Goal: Navigation & Orientation: Find specific page/section

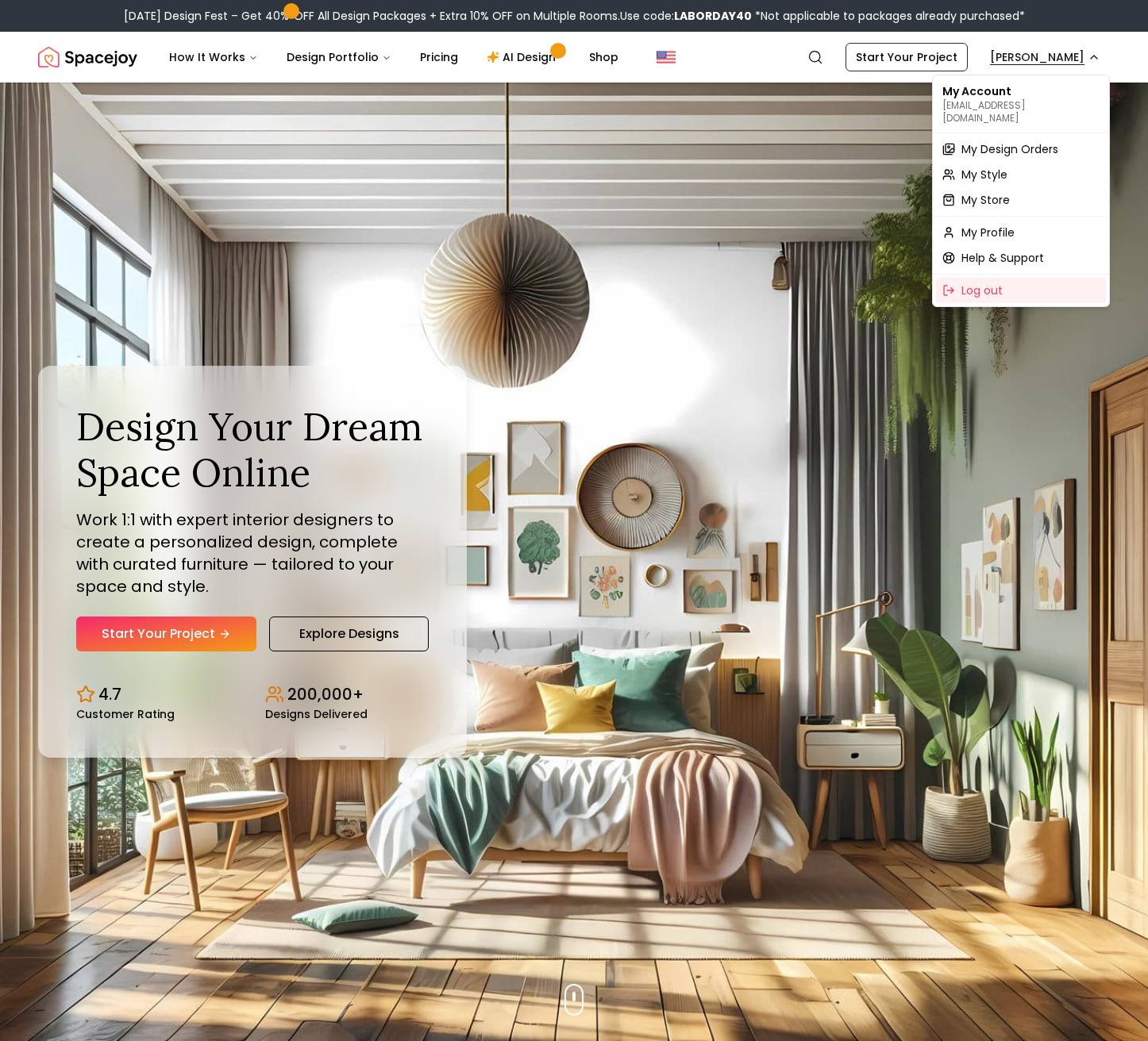
click at [981, 141] on span "My Design Orders" at bounding box center [1009, 149] width 97 height 16
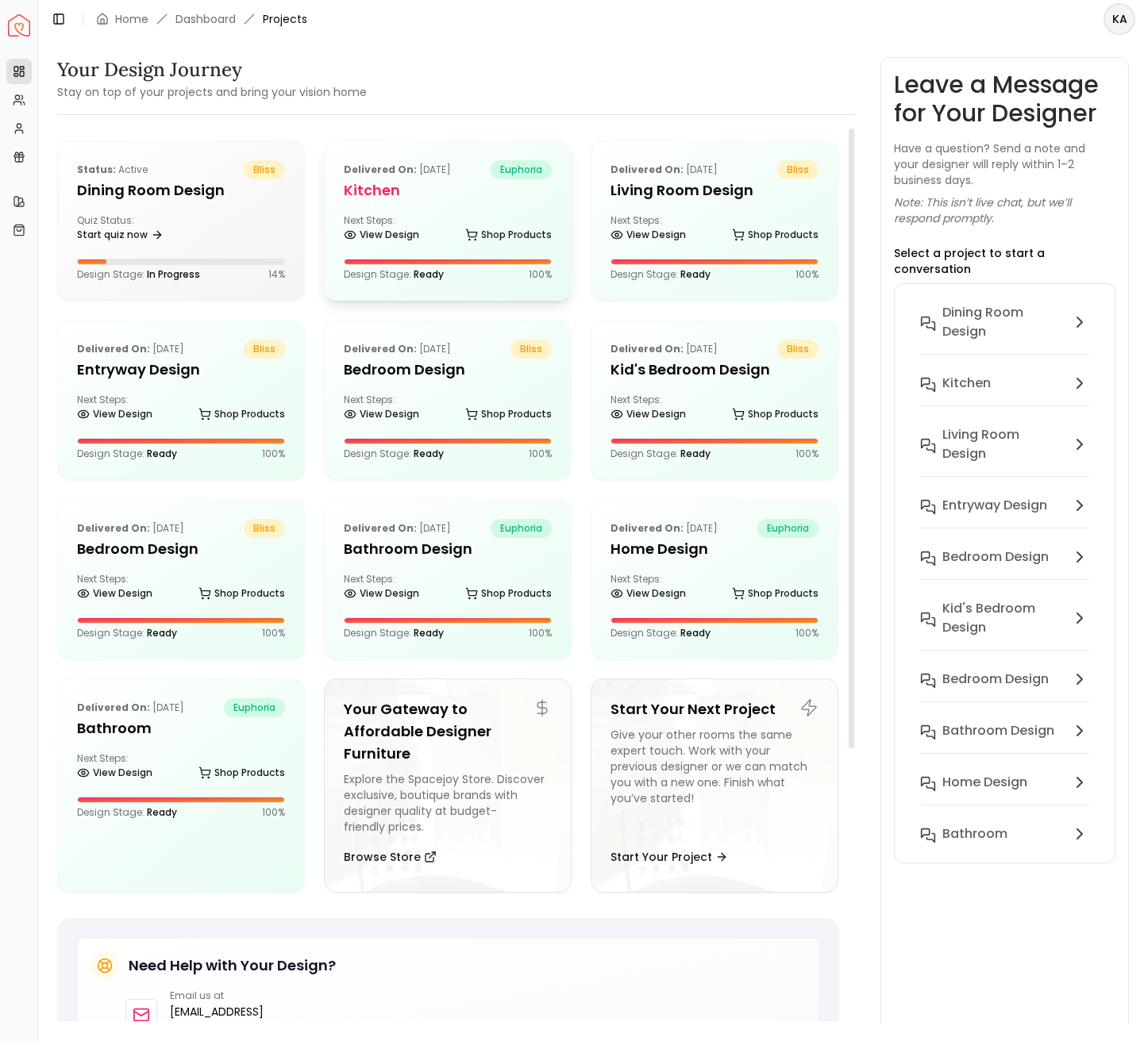
click at [478, 217] on div "Next Steps: View Design Shop Products" at bounding box center [447, 230] width 208 height 32
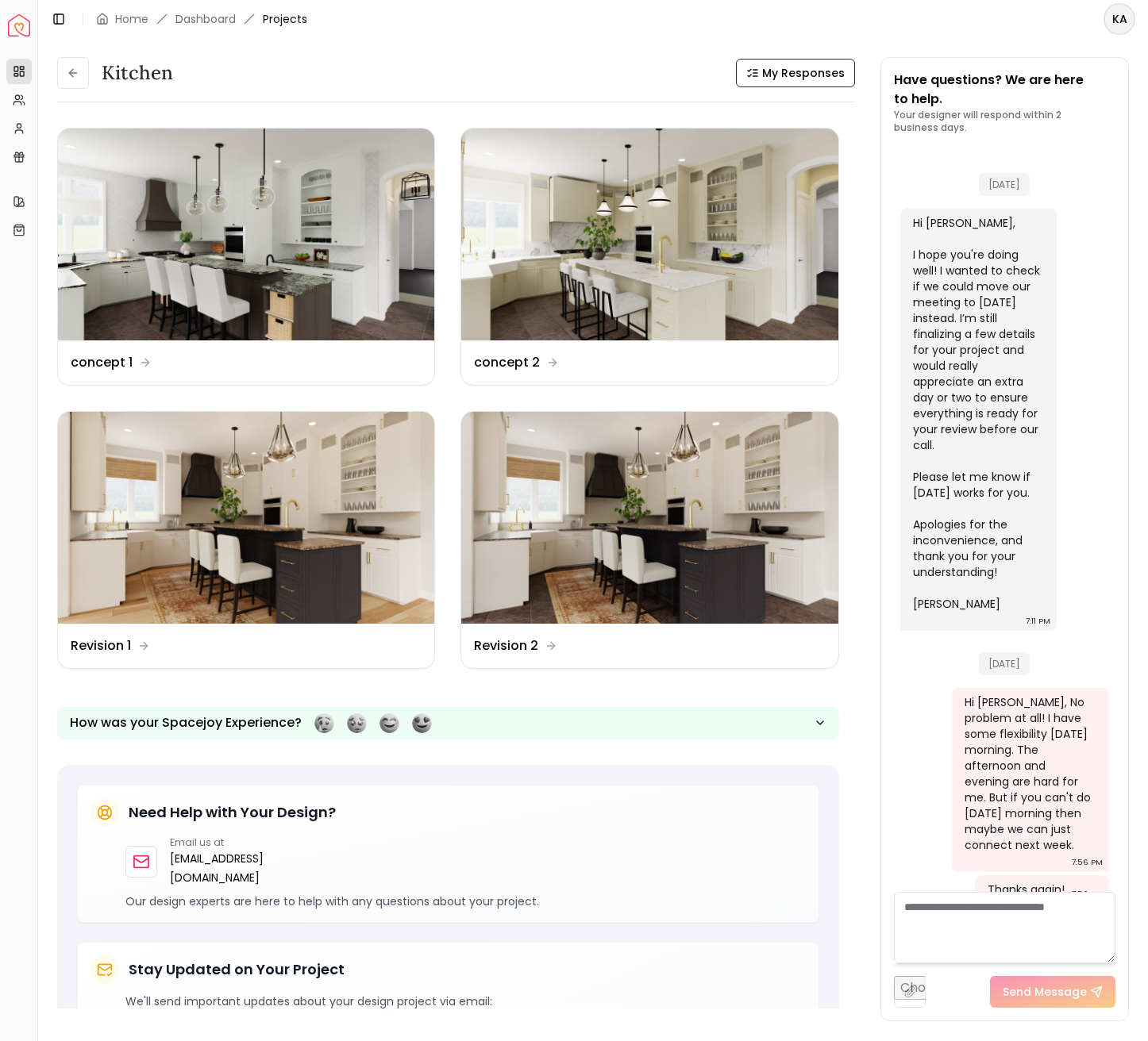
scroll to position [5125, 0]
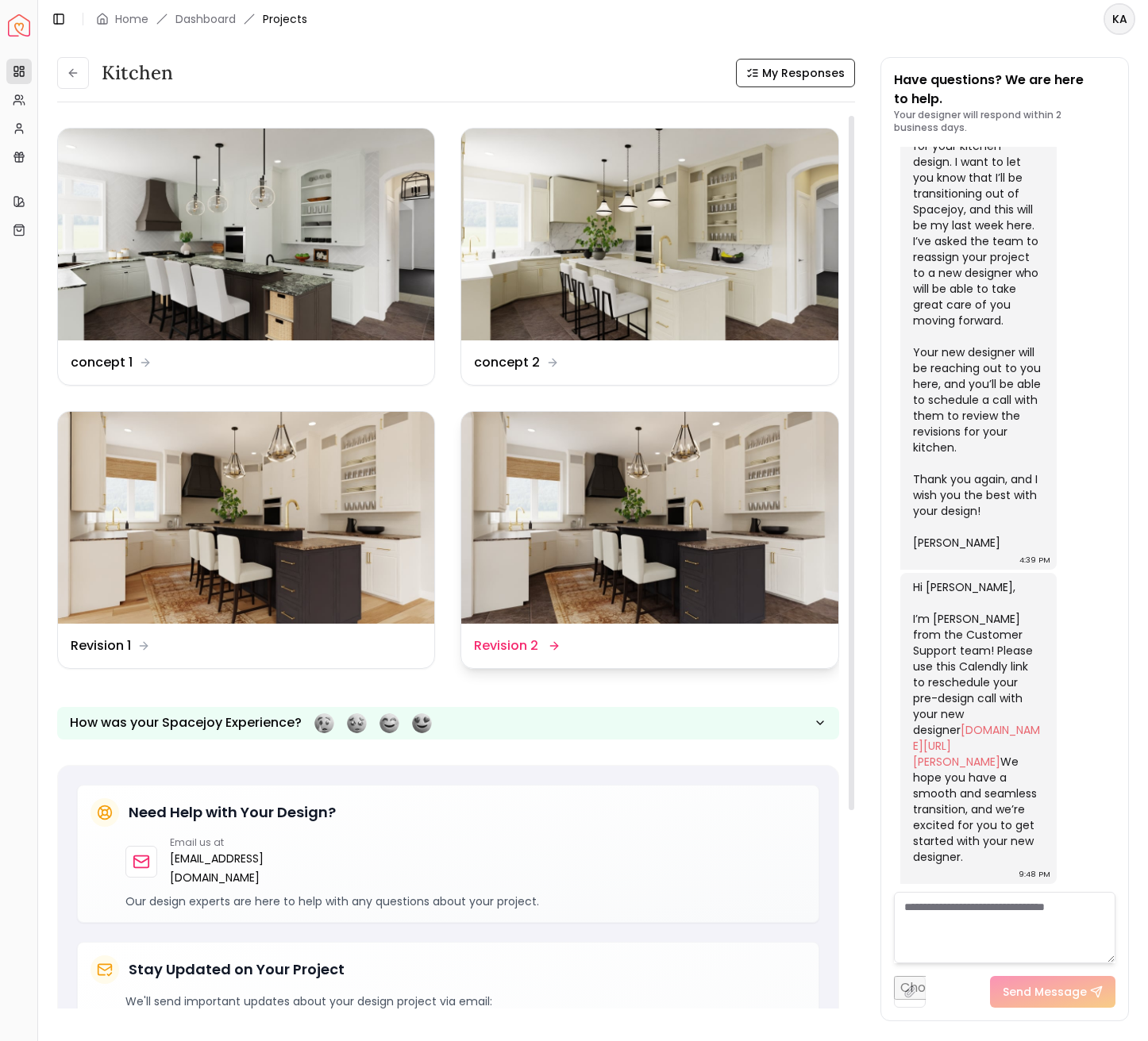
click at [599, 567] on img at bounding box center [649, 518] width 377 height 212
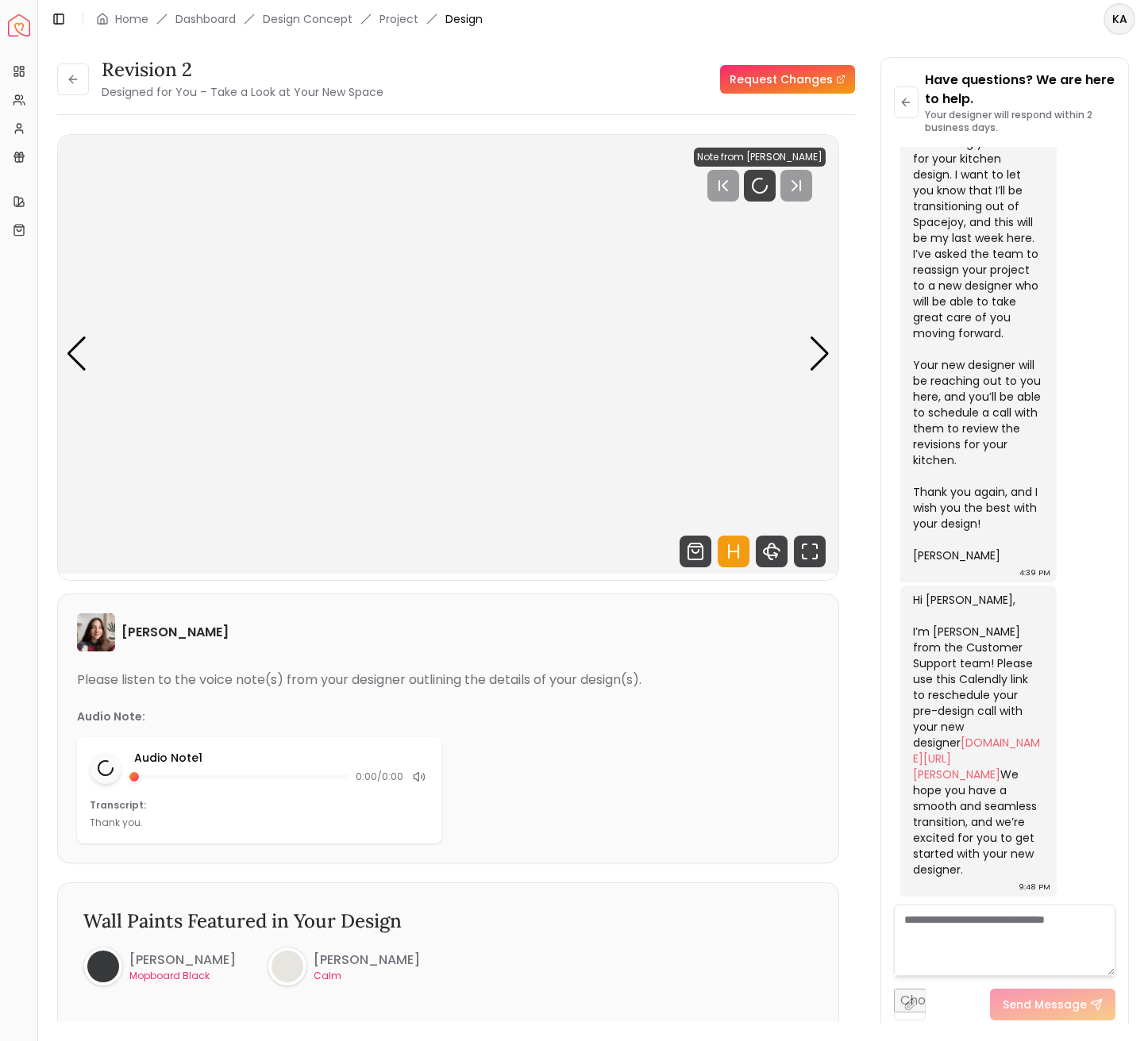
scroll to position [5113, 0]
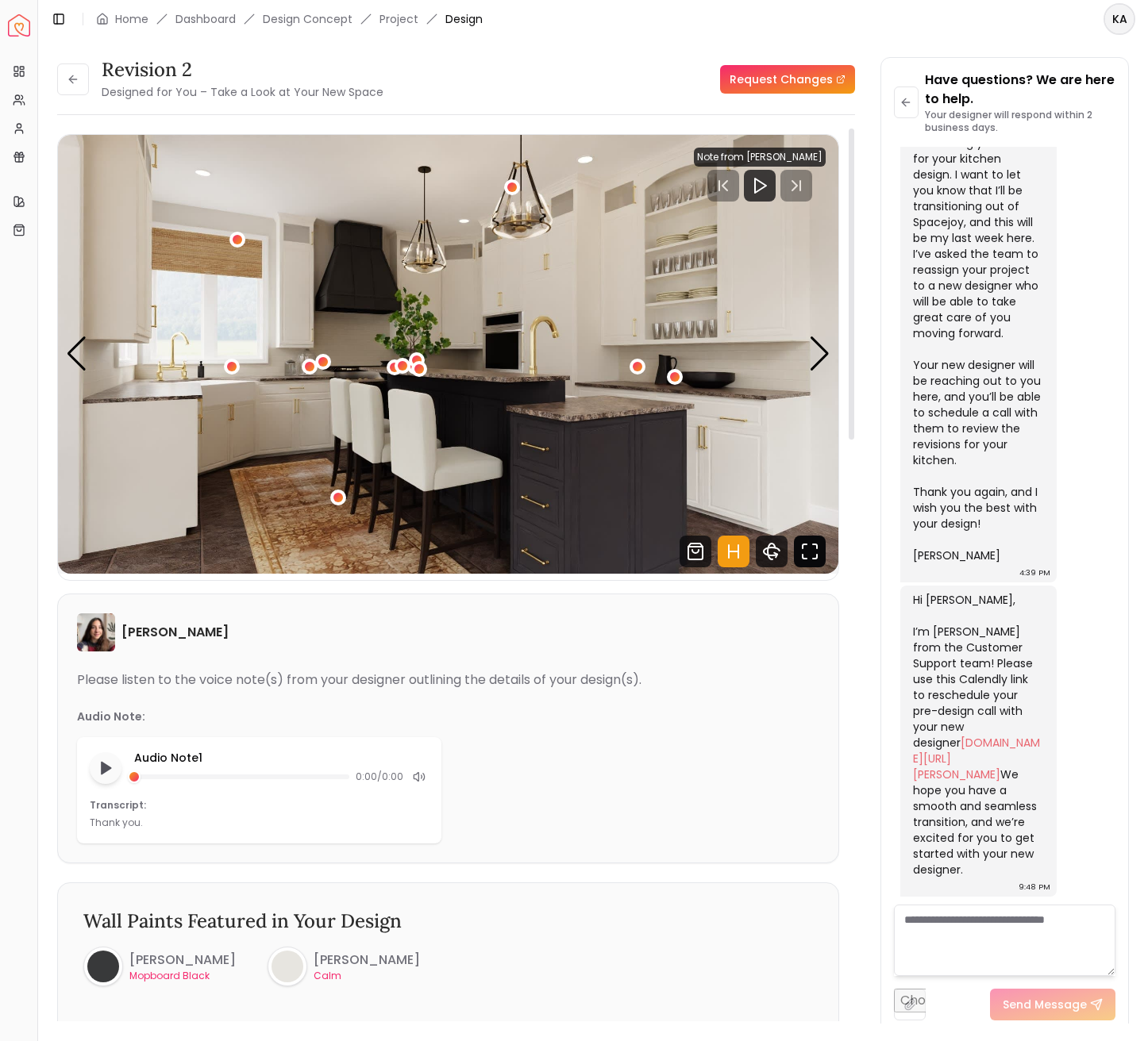
click at [806, 551] on icon "Fullscreen" at bounding box center [810, 551] width 32 height 32
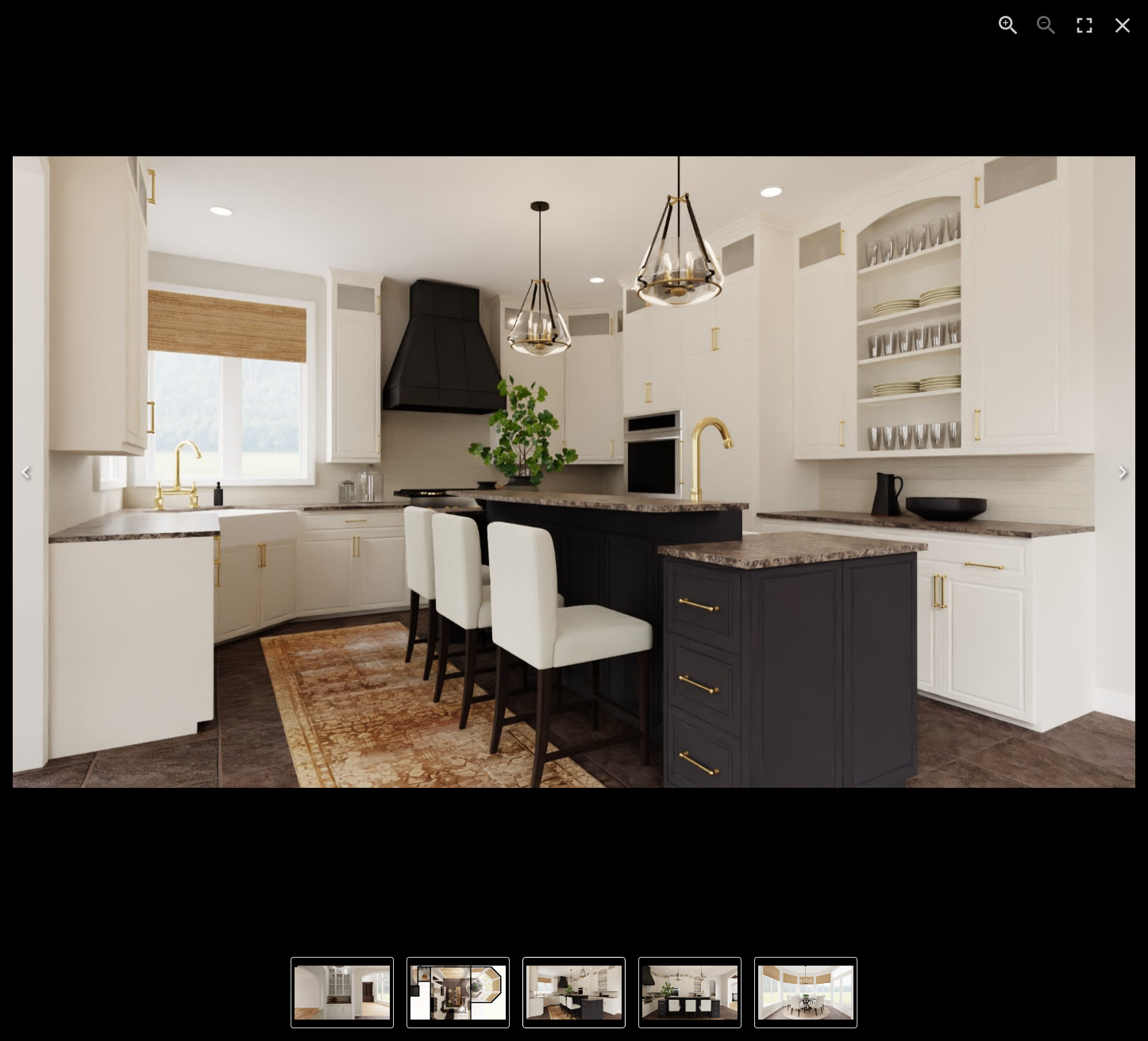
click at [1120, 477] on icon "Next" at bounding box center [1122, 472] width 8 height 13
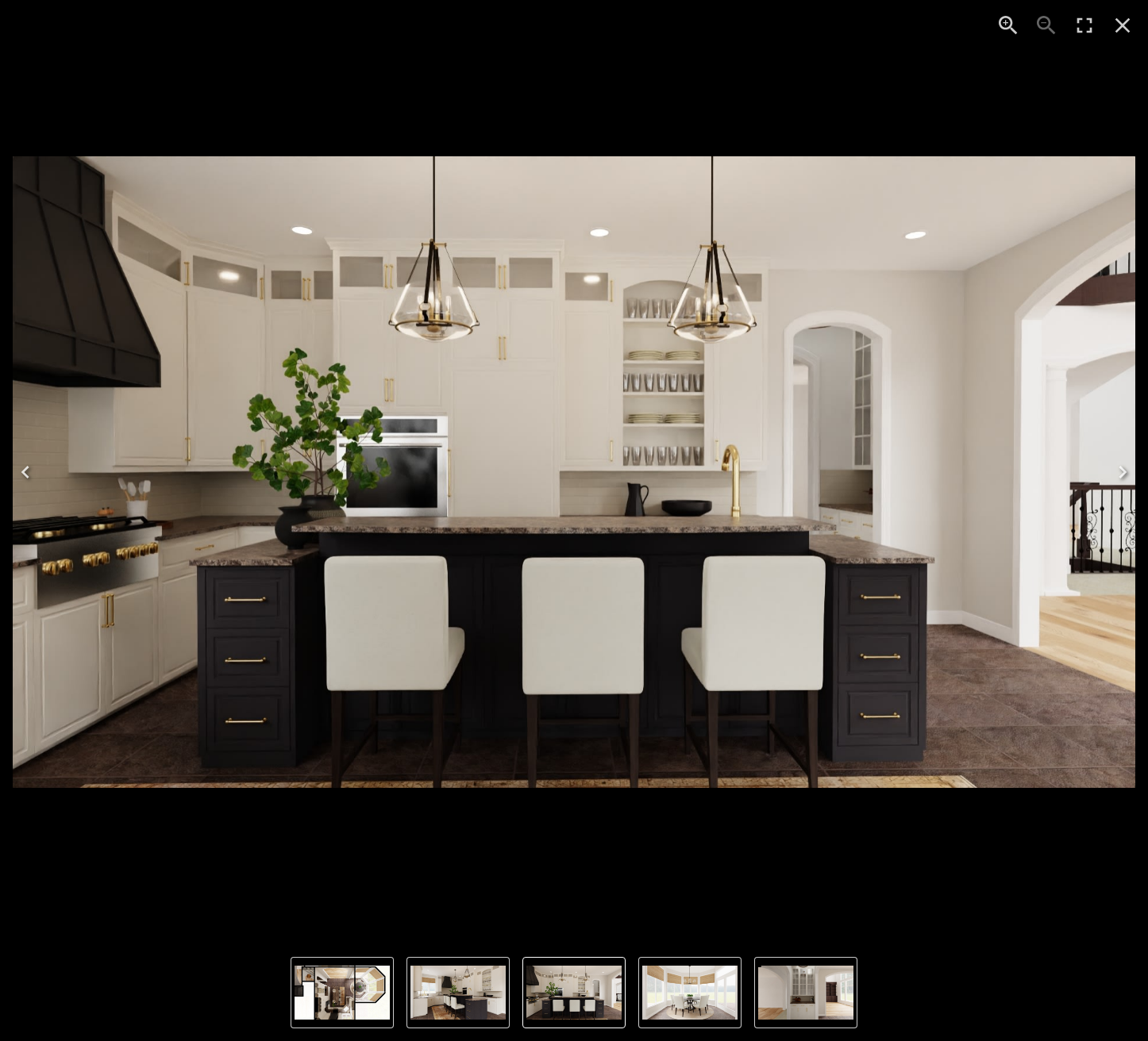
click at [1120, 477] on icon "Next" at bounding box center [1122, 472] width 8 height 13
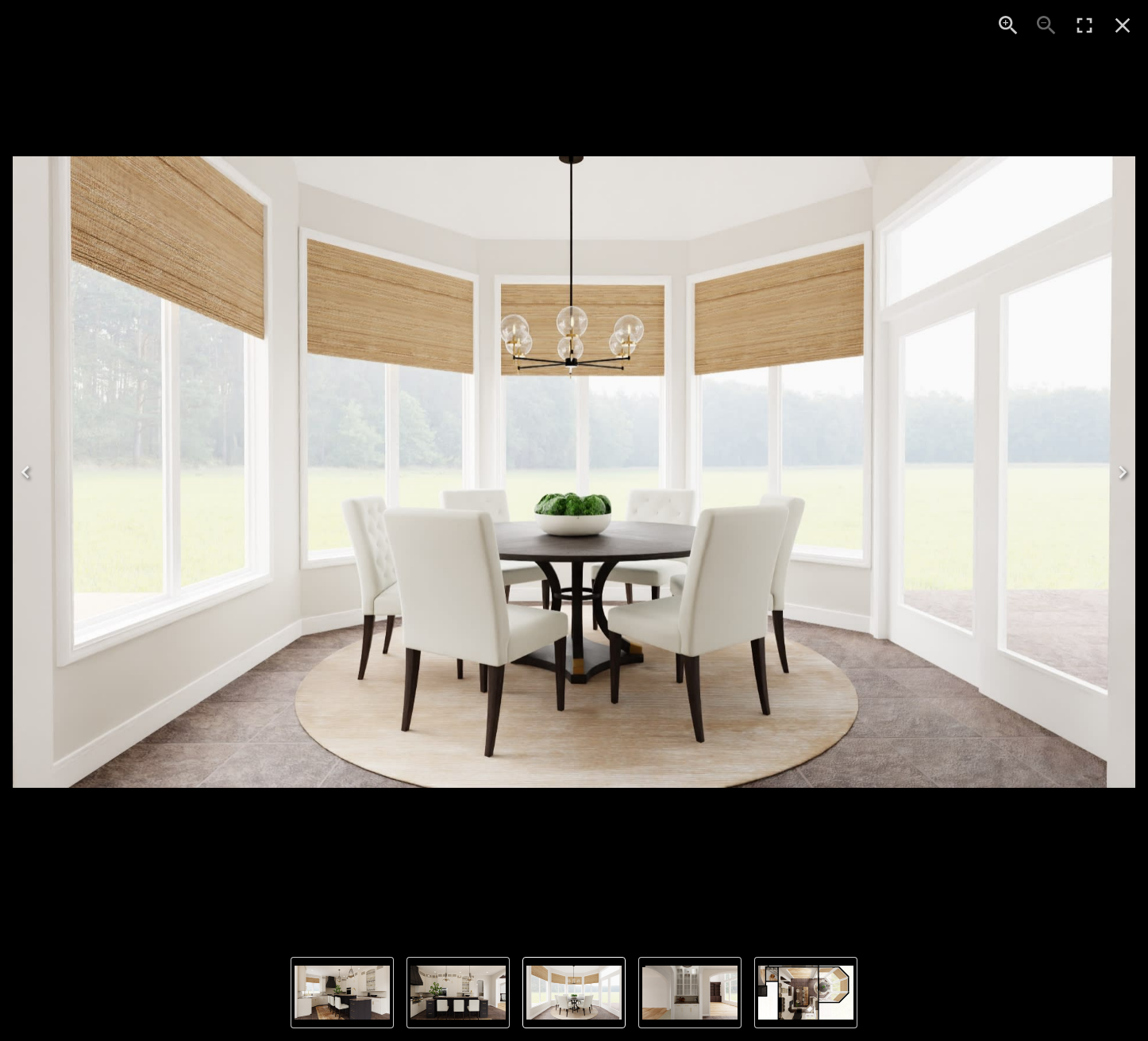
click at [1120, 477] on icon "Next" at bounding box center [1122, 472] width 8 height 13
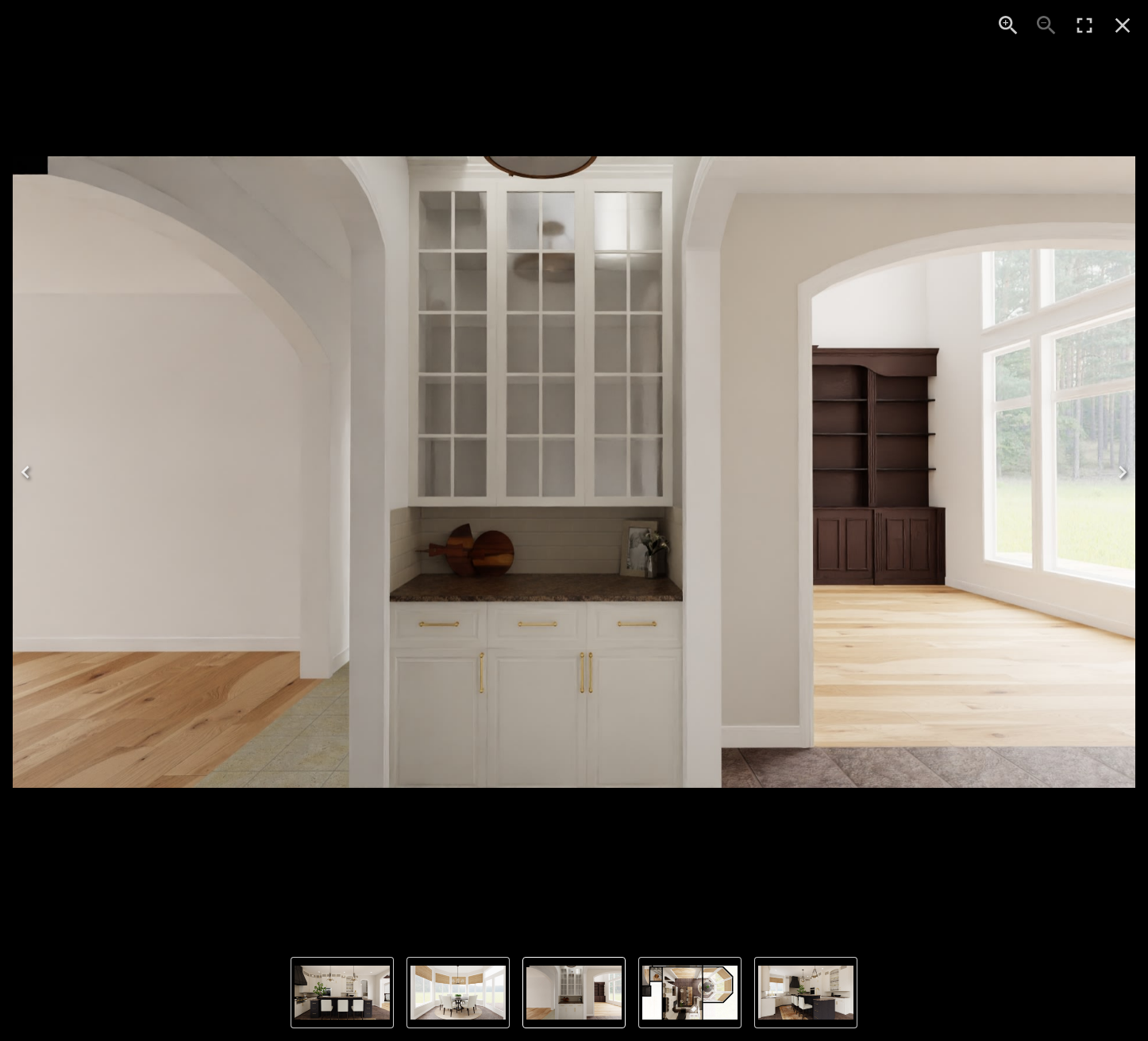
click at [1120, 477] on icon "Next" at bounding box center [1122, 472] width 8 height 13
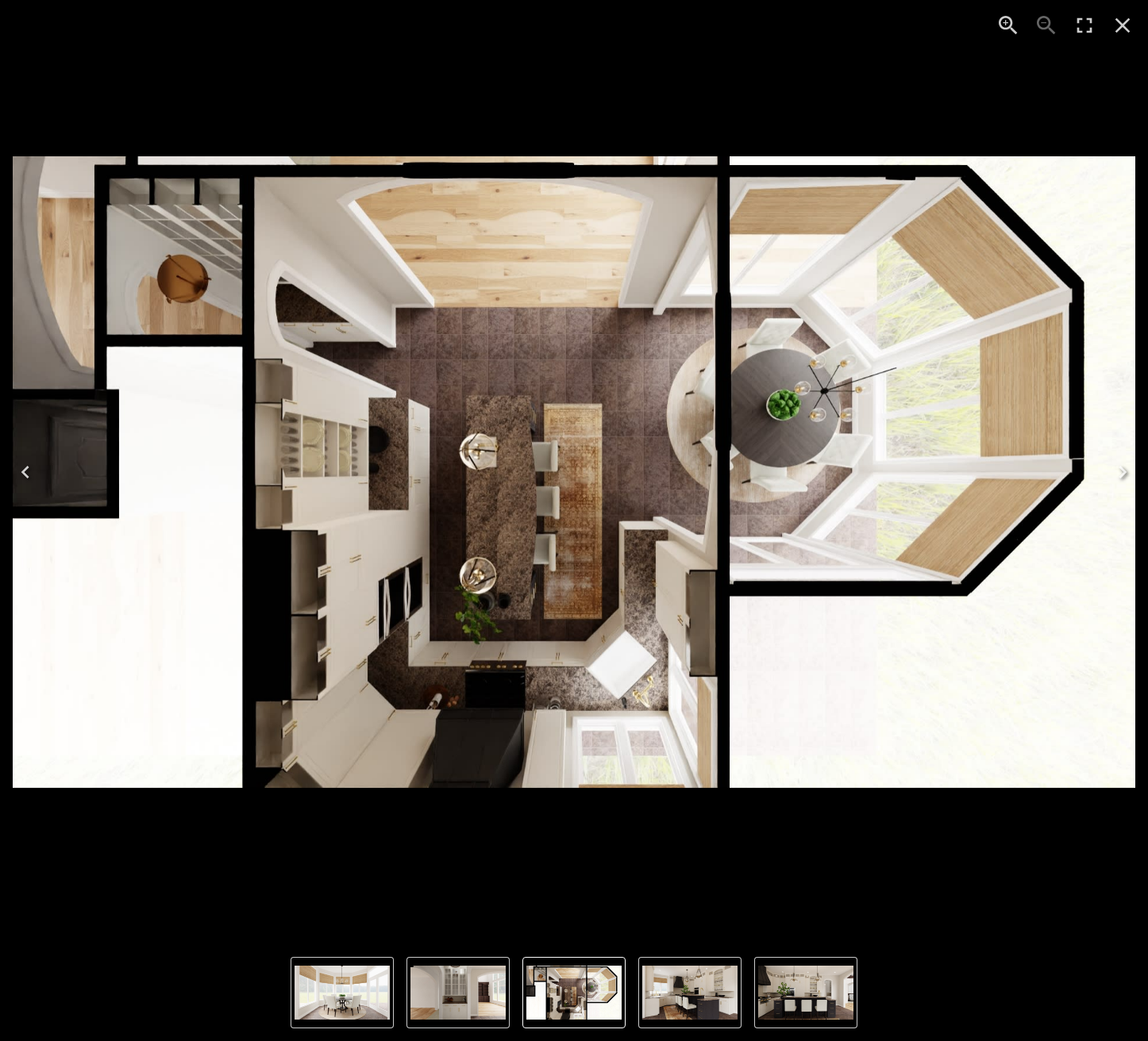
click at [1120, 477] on icon "Next" at bounding box center [1122, 472] width 8 height 13
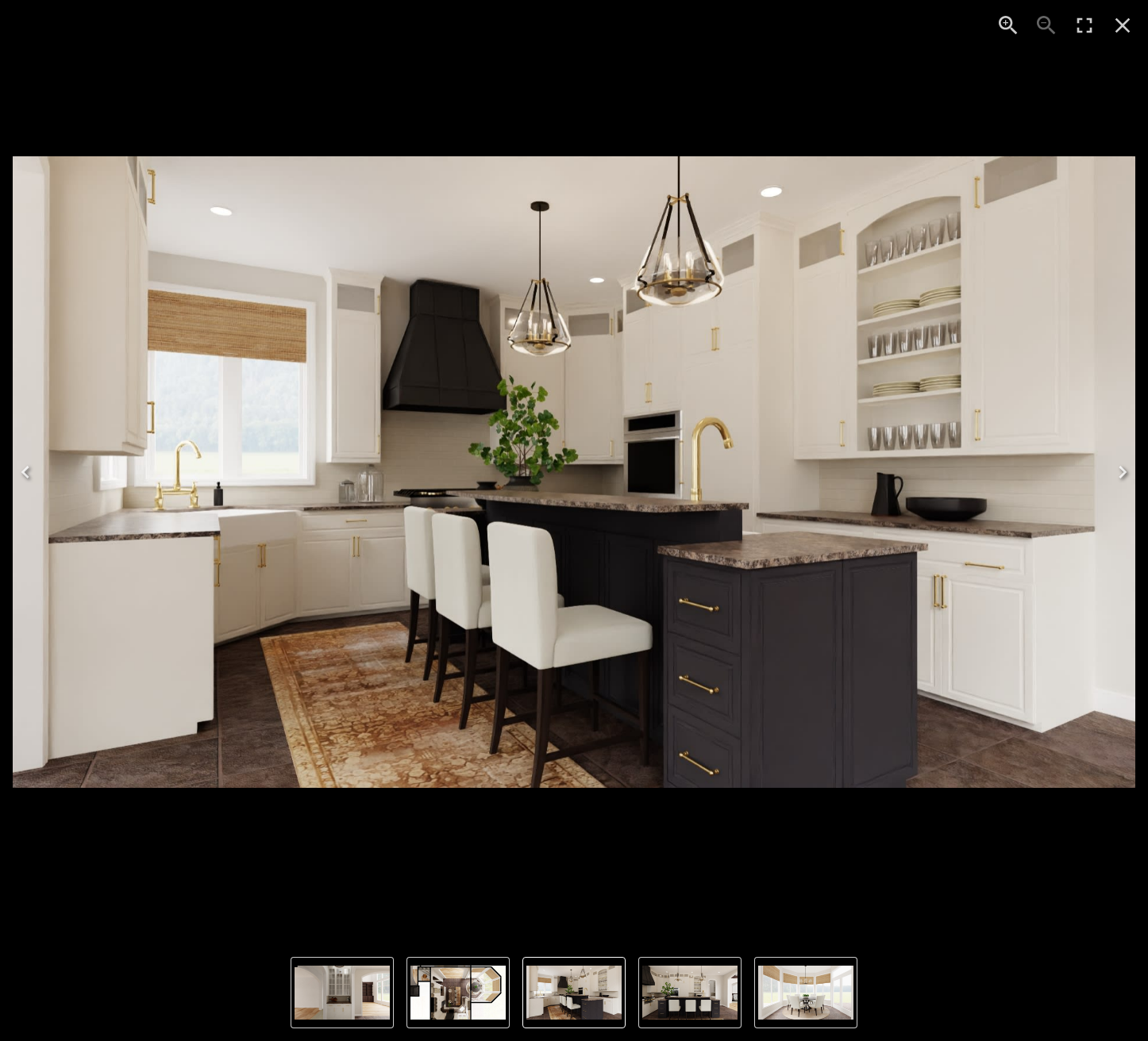
click at [1127, 32] on icon "Close" at bounding box center [1122, 25] width 25 height 25
